Goal: Navigation & Orientation: Find specific page/section

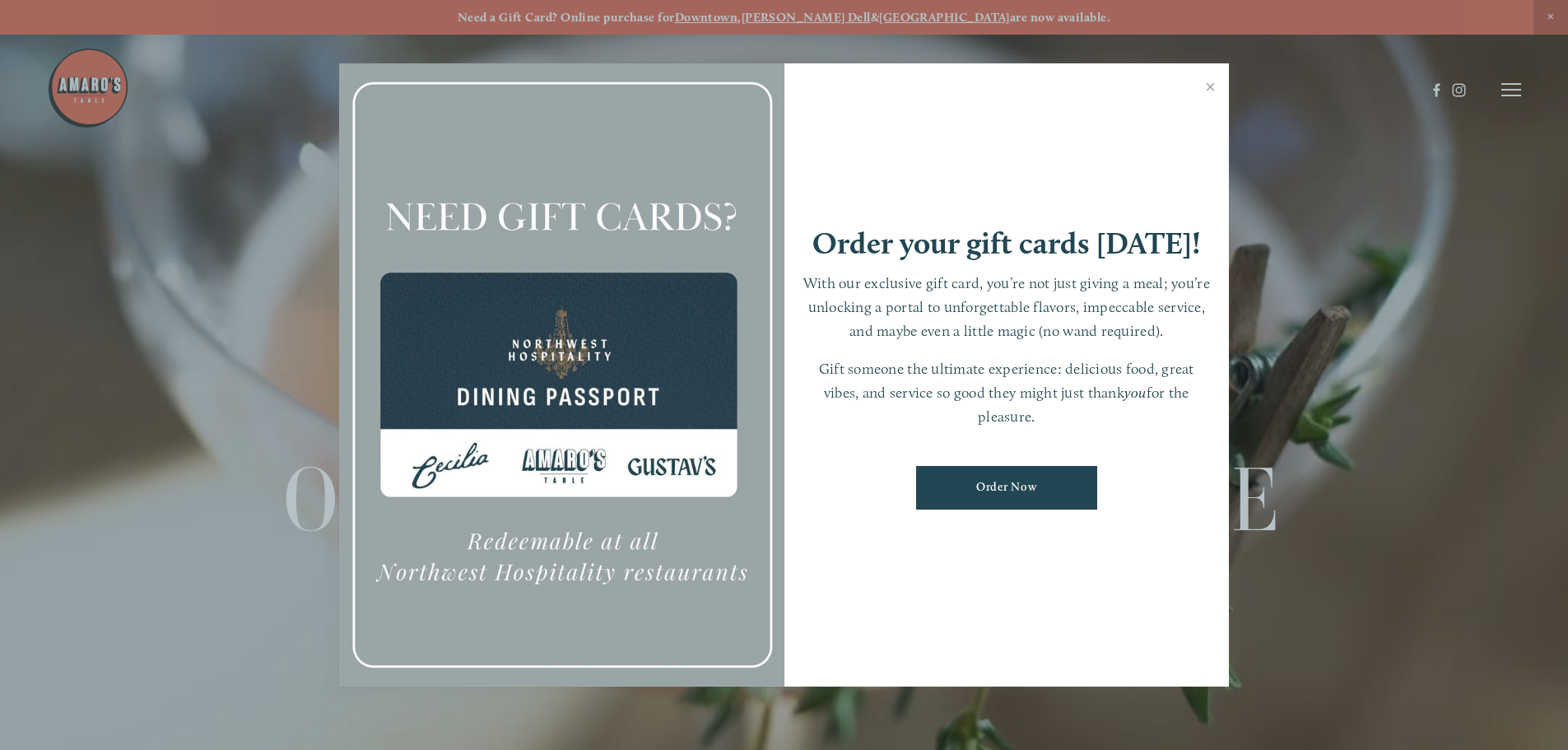
click at [1210, 85] on link "Close" at bounding box center [1210, 89] width 32 height 46
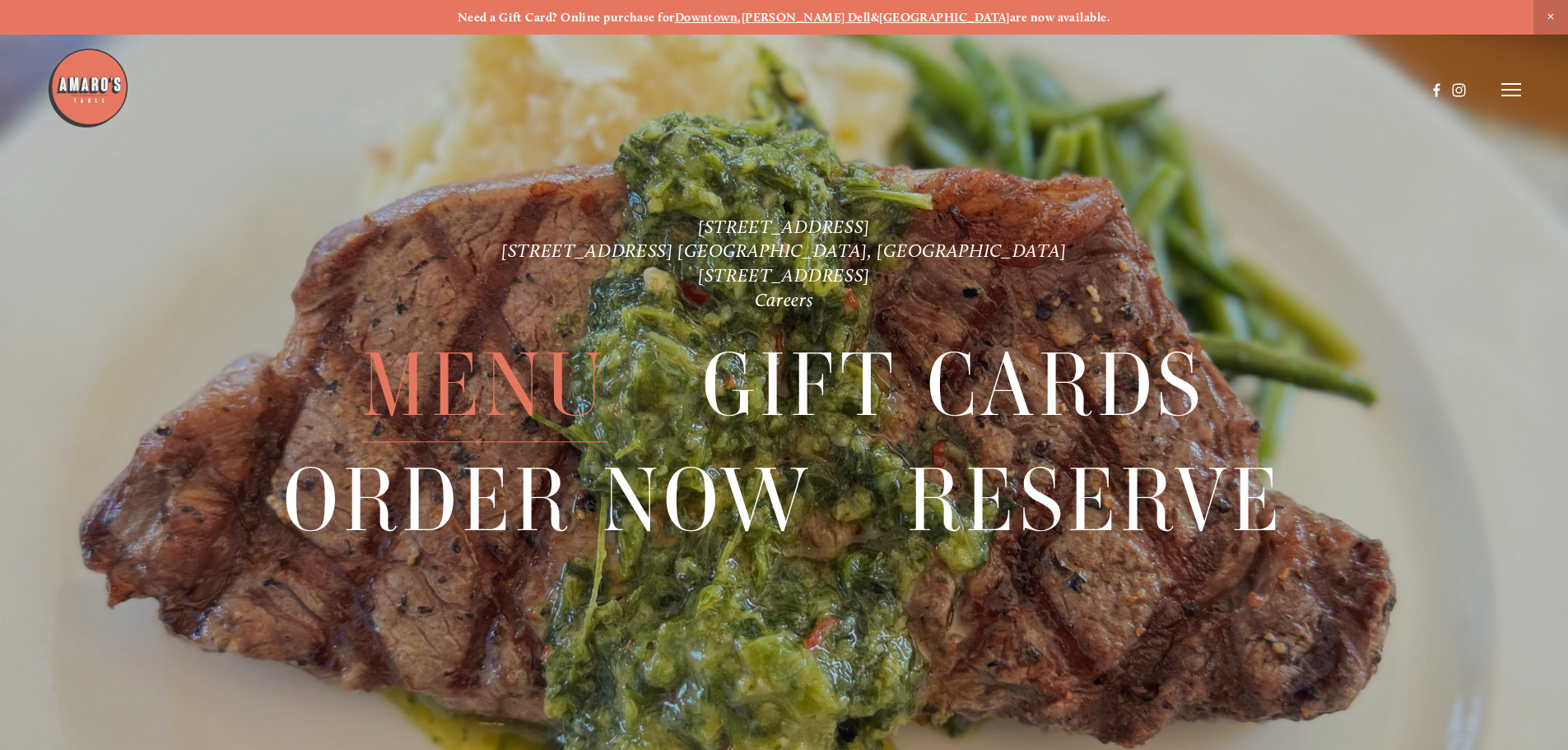
click at [512, 372] on span "Menu" at bounding box center [485, 386] width 245 height 114
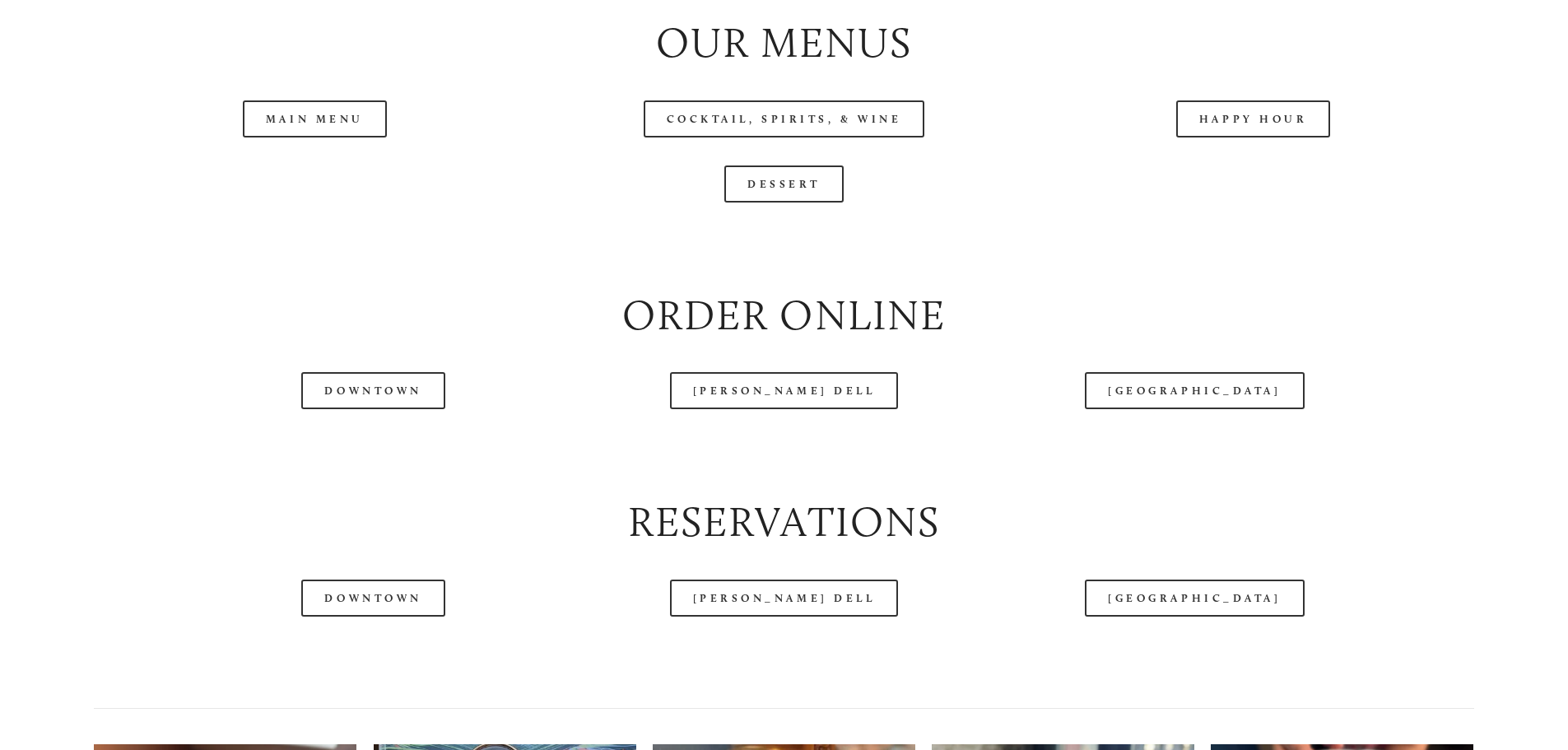
scroll to position [2003, 0]
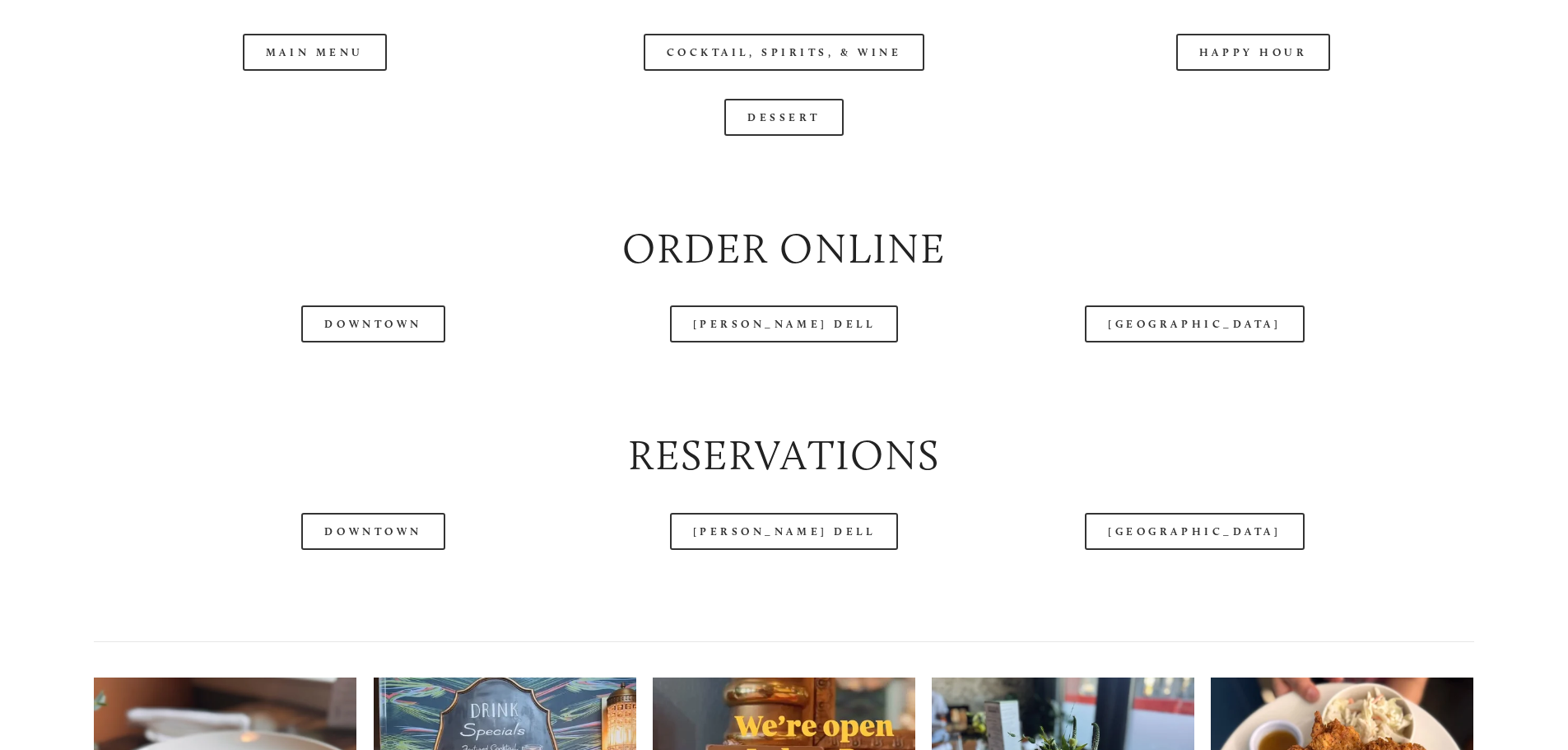
click at [333, 111] on header "Menu Order Now Visit Gallery 0" at bounding box center [783, 48] width 1474 height 179
click at [347, 103] on header "Menu Order Now Visit Gallery 0" at bounding box center [783, 48] width 1474 height 179
click at [347, 102] on header "Menu Order Now Visit Gallery 0" at bounding box center [783, 48] width 1474 height 179
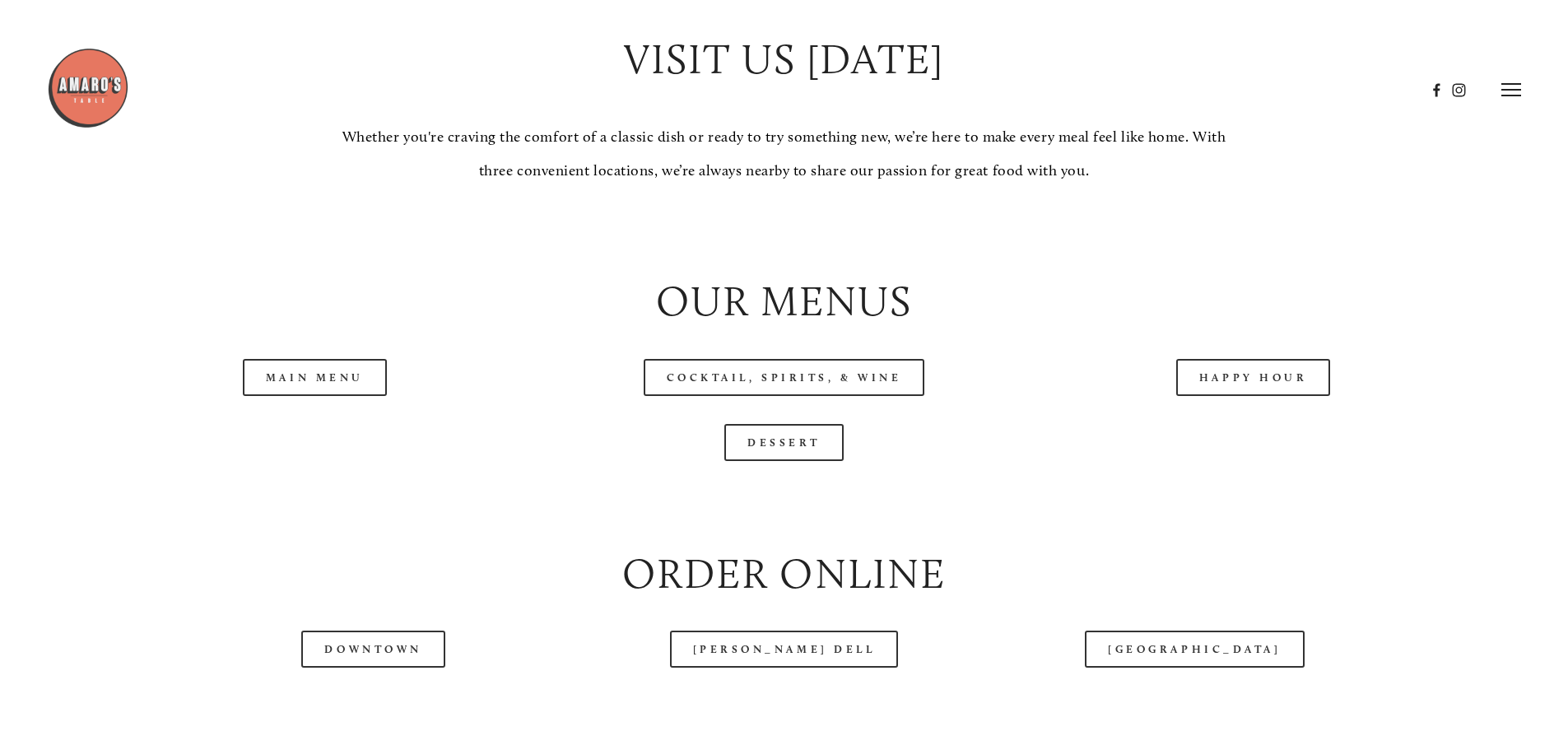
scroll to position [1655, 0]
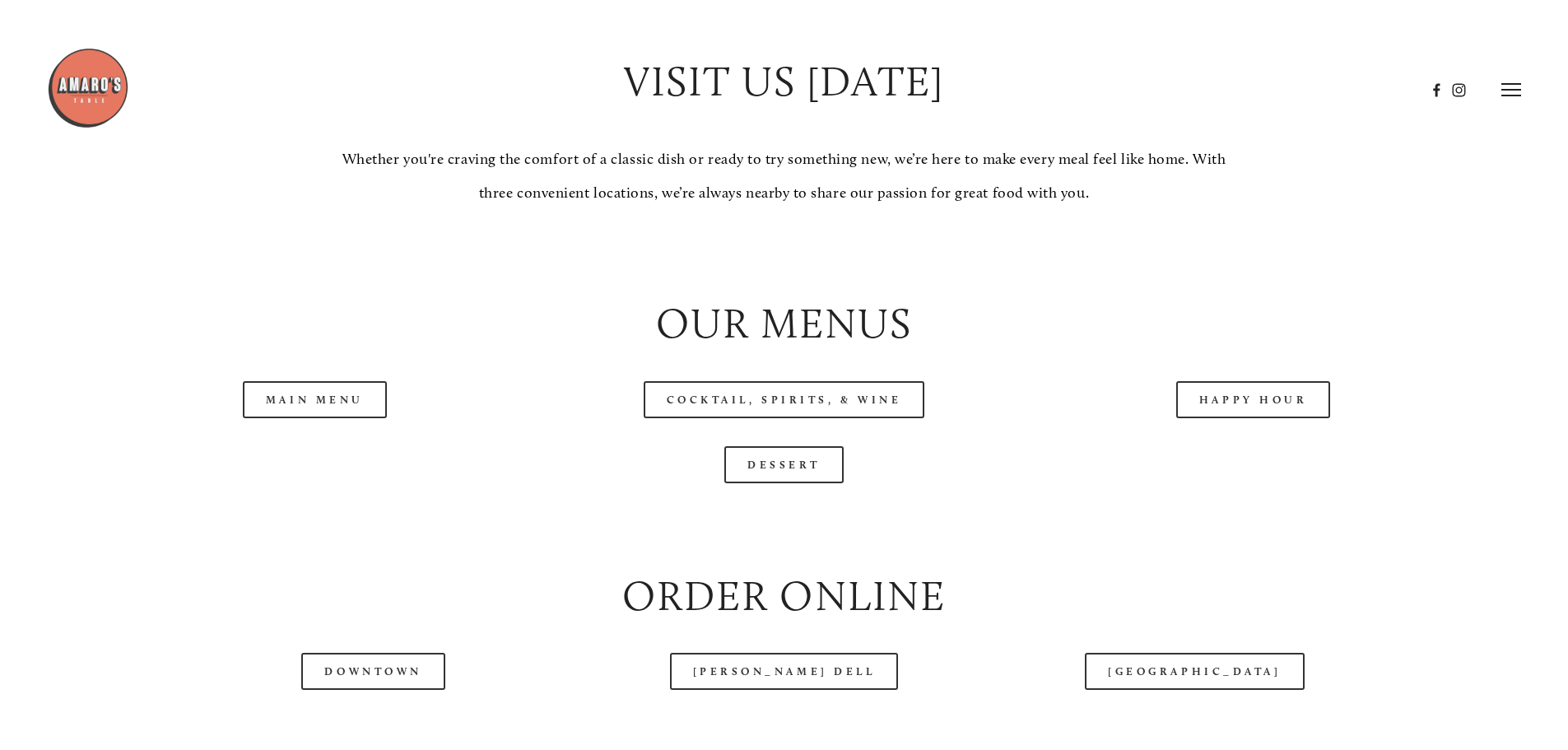
click at [1507, 91] on icon at bounding box center [1511, 89] width 19 height 15
click at [1159, 87] on span "Menu" at bounding box center [1166, 89] width 34 height 16
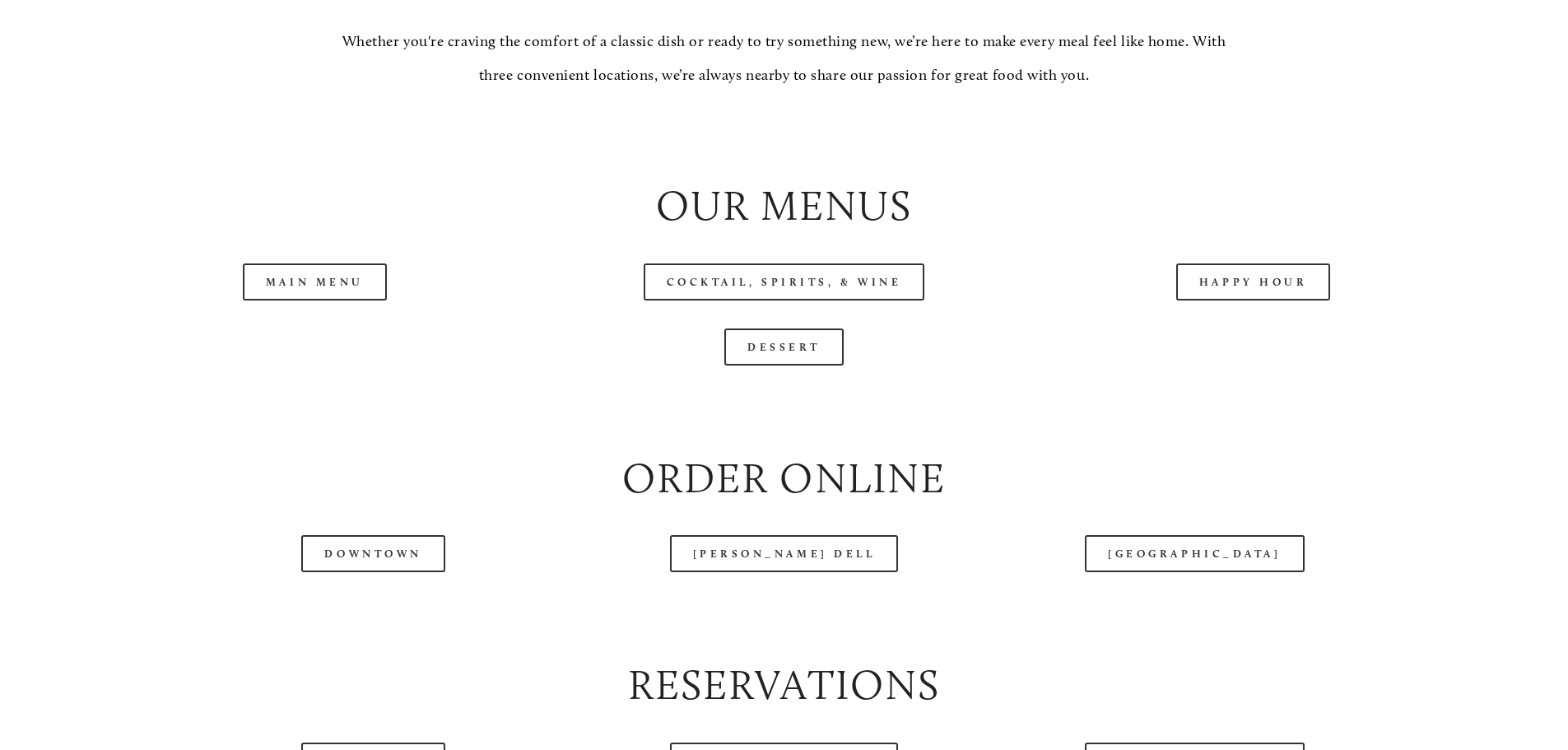
scroll to position [1779, 0]
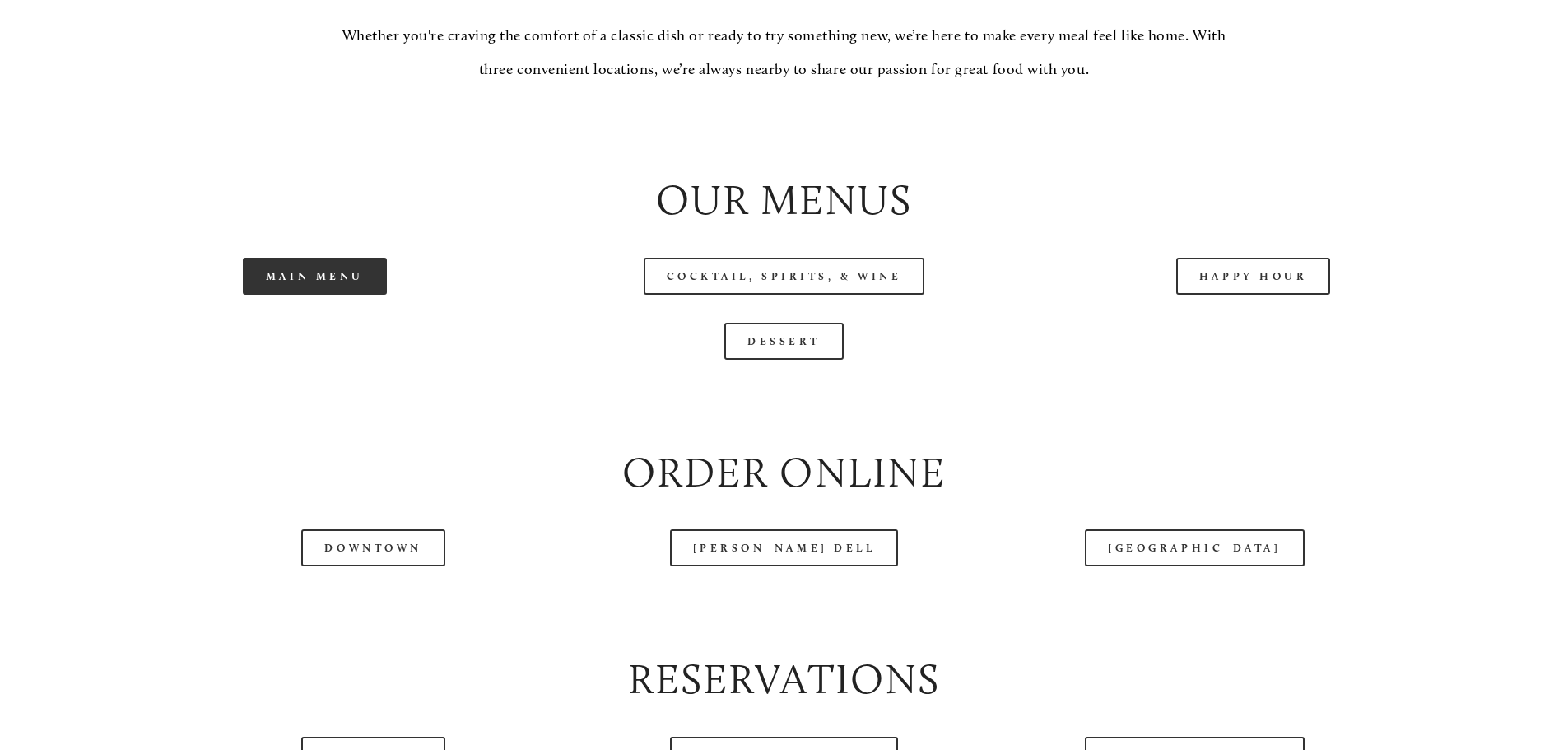
click at [314, 295] on link "Main Menu" at bounding box center [314, 276] width 144 height 37
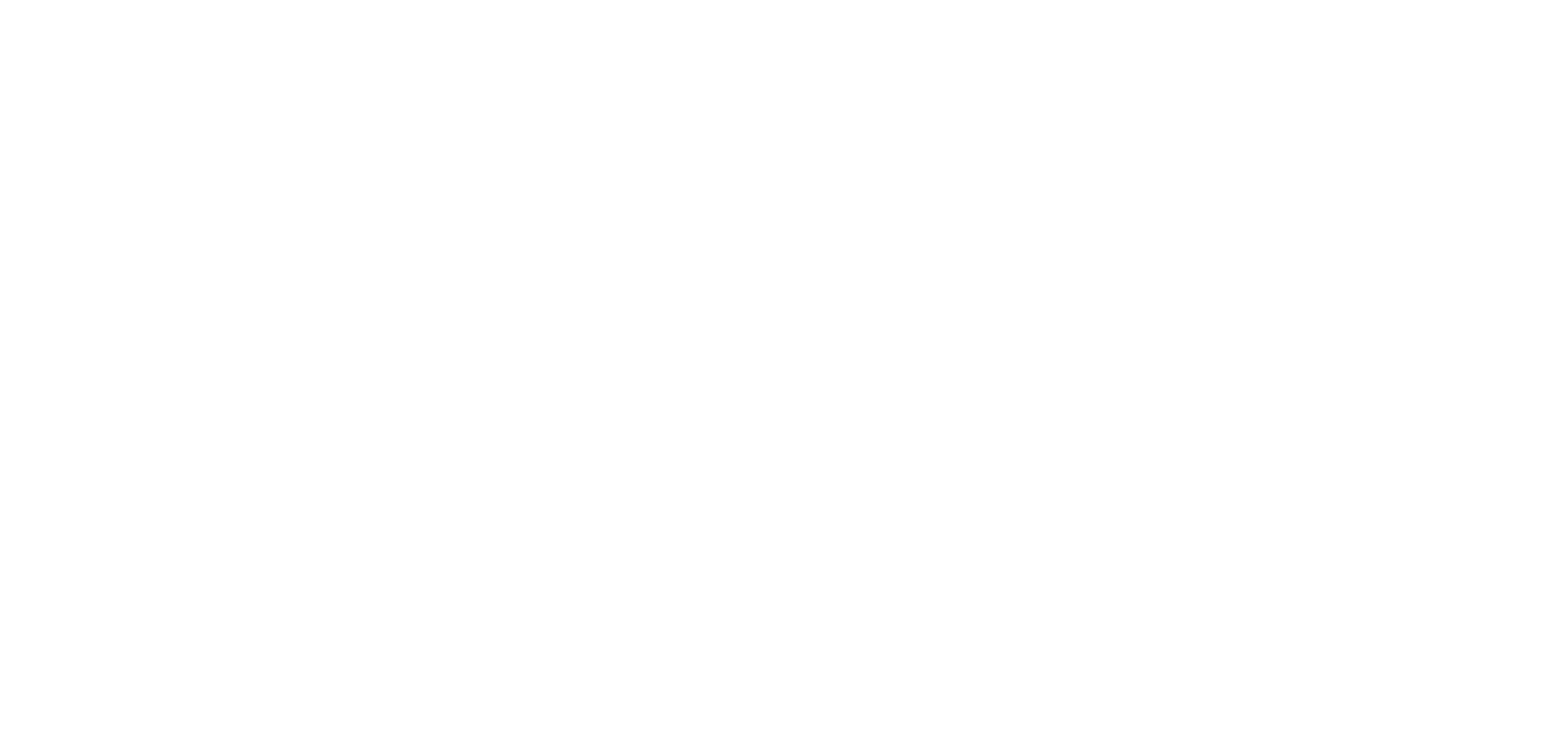
scroll to position [1655, 0]
